Goal: Find specific page/section

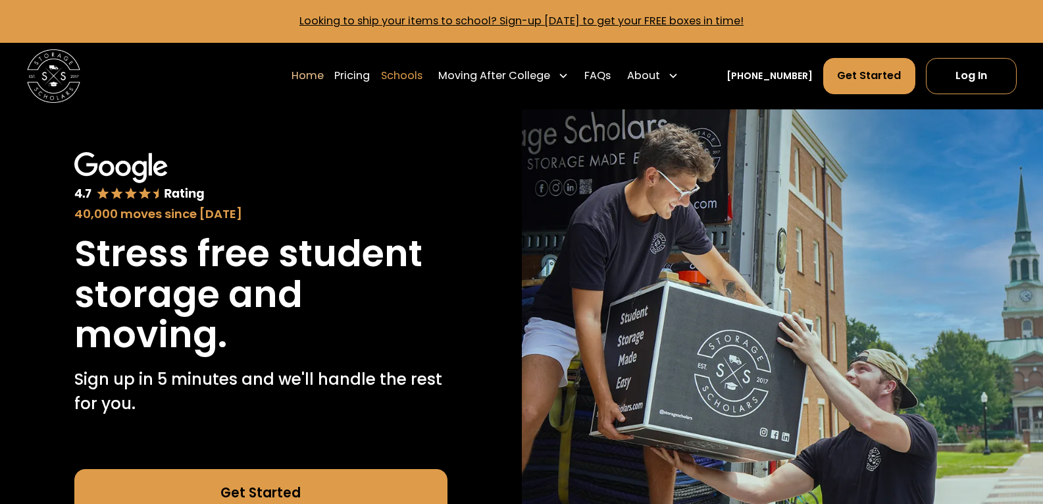
click at [415, 80] on link "Schools" at bounding box center [401, 76] width 41 height 38
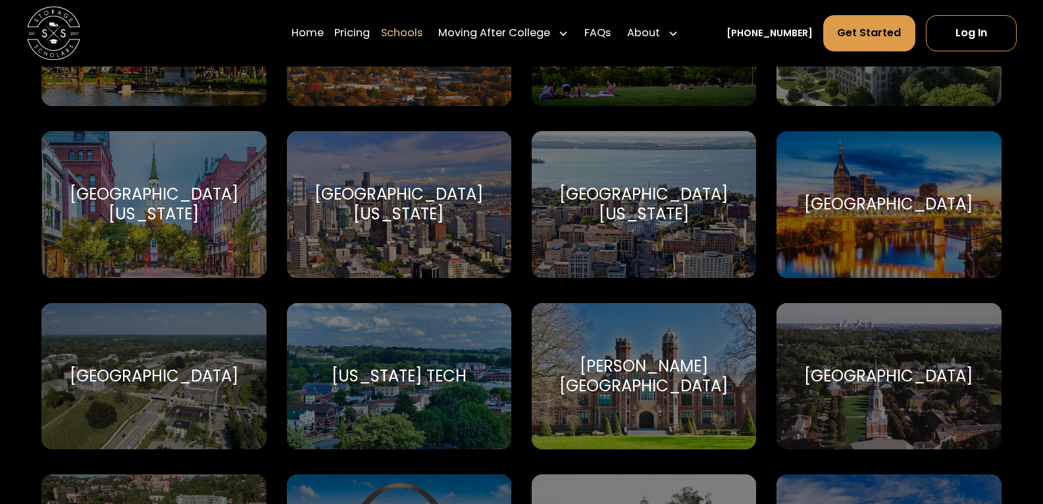
scroll to position [7717, 0]
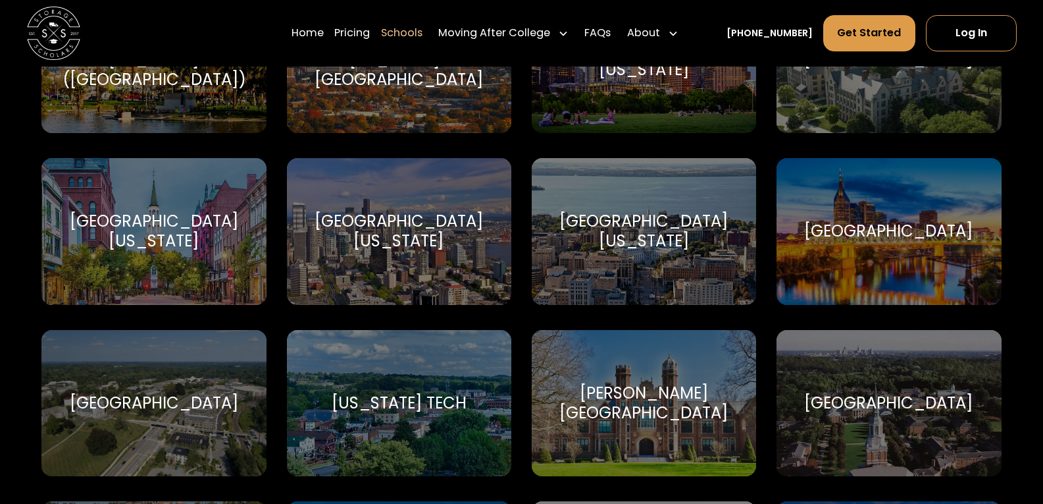
click at [415, 250] on div "[GEOGRAPHIC_DATA][US_STATE]" at bounding box center [399, 231] width 193 height 40
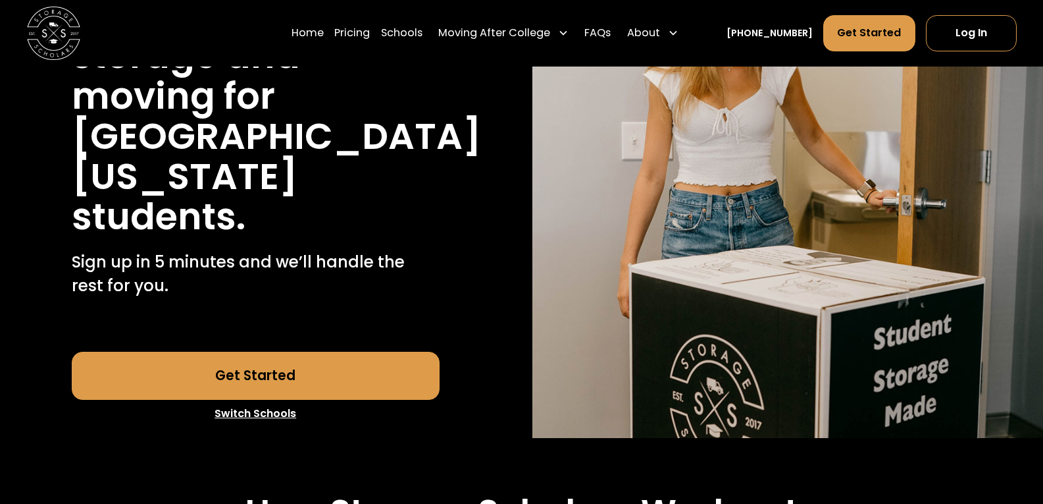
scroll to position [251, 0]
